Goal: Find specific page/section: Find specific page/section

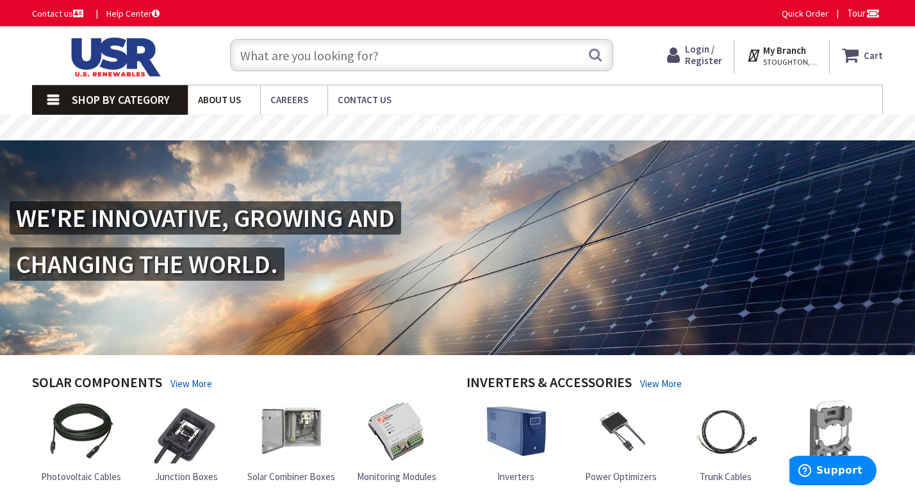
click at [229, 100] on span "About Us" at bounding box center [219, 100] width 43 height 12
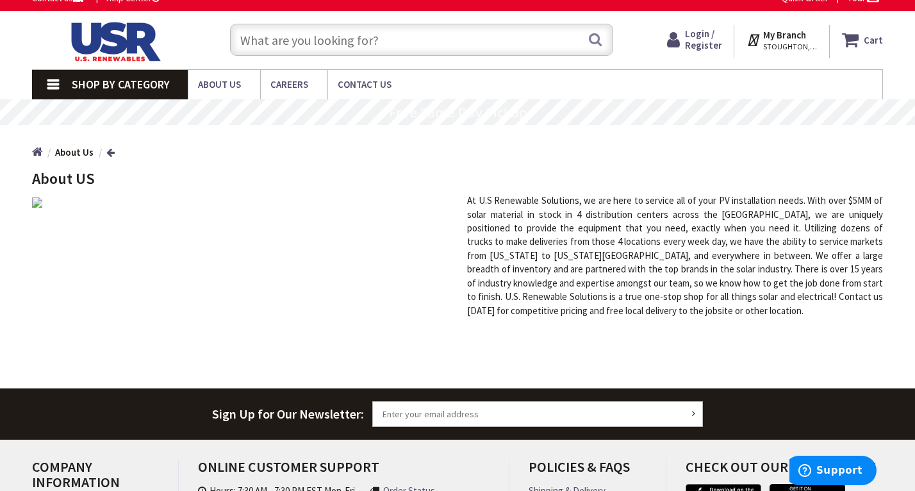
scroll to position [17, 0]
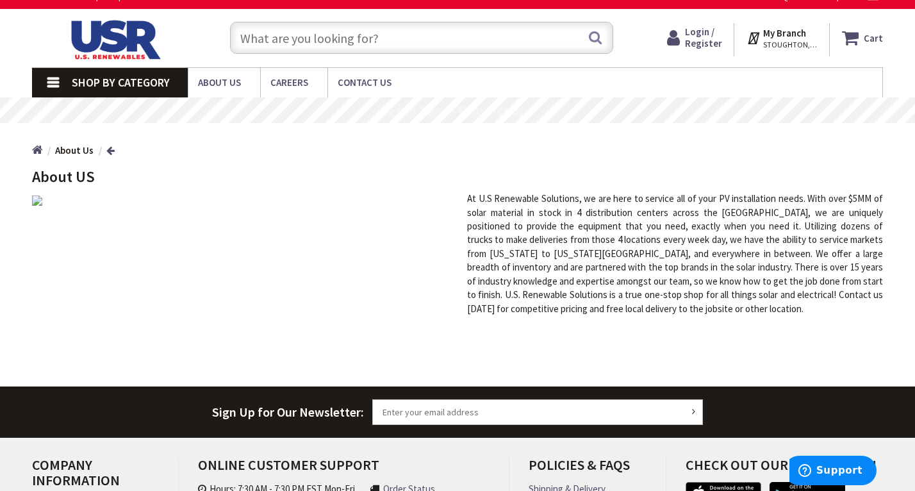
click at [786, 34] on strong "My Branch" at bounding box center [784, 33] width 43 height 12
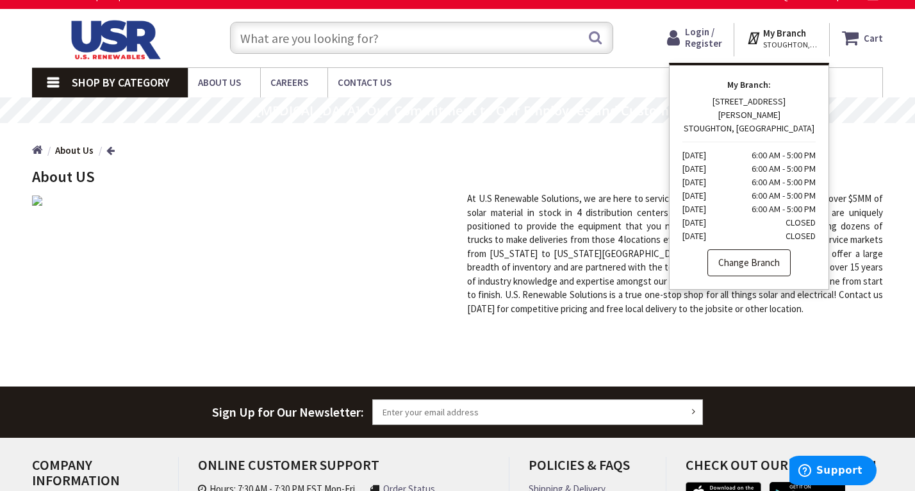
click at [739, 249] on link "Change Branch" at bounding box center [748, 262] width 83 height 27
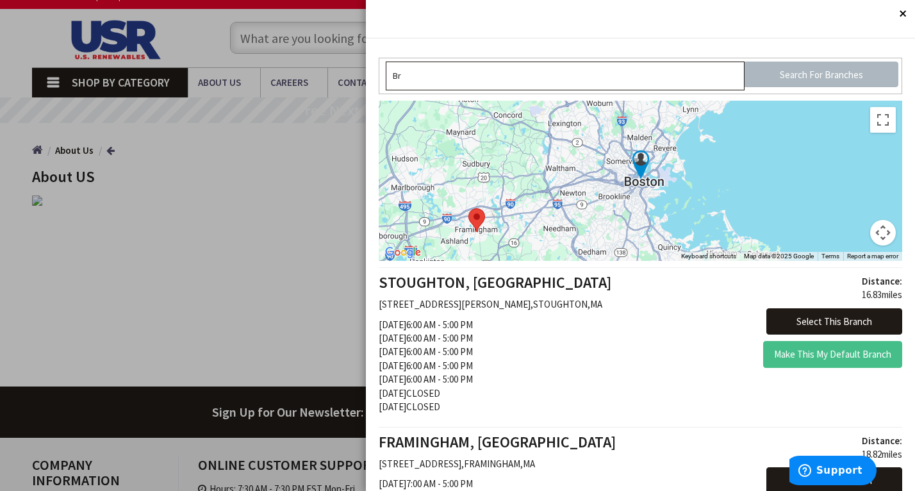
type input "B"
type input "02891"
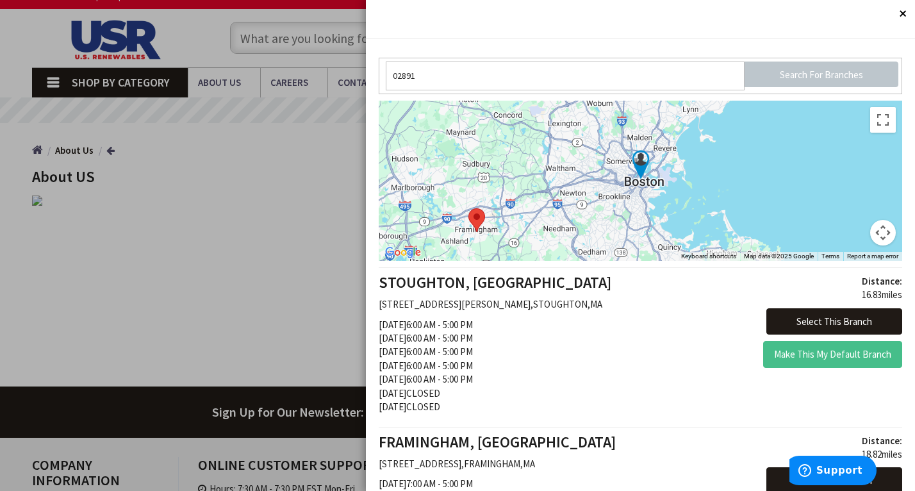
click at [785, 81] on input "Search For Branches" at bounding box center [822, 75] width 154 height 26
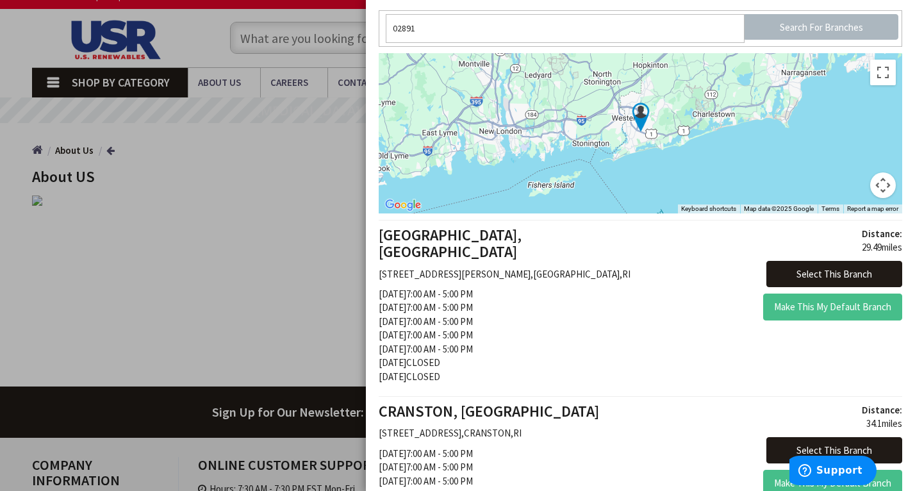
scroll to position [46, 0]
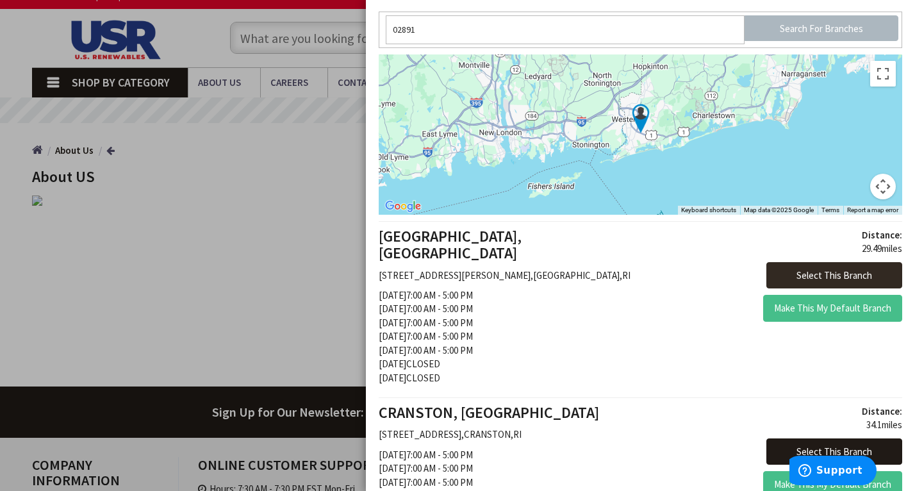
click at [830, 274] on button "Select This Branch" at bounding box center [834, 275] width 136 height 27
